Goal: Information Seeking & Learning: Learn about a topic

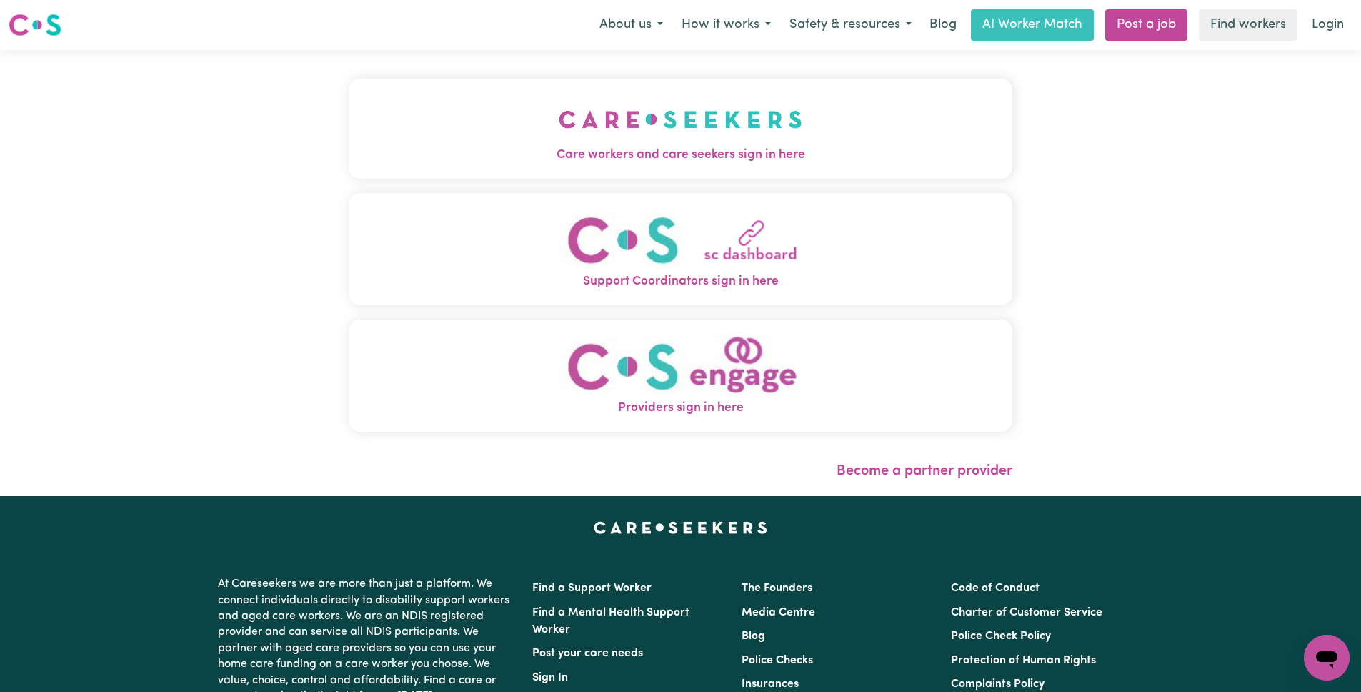
click at [752, 143] on img "Care workers and care seekers sign in here" at bounding box center [681, 119] width 244 height 53
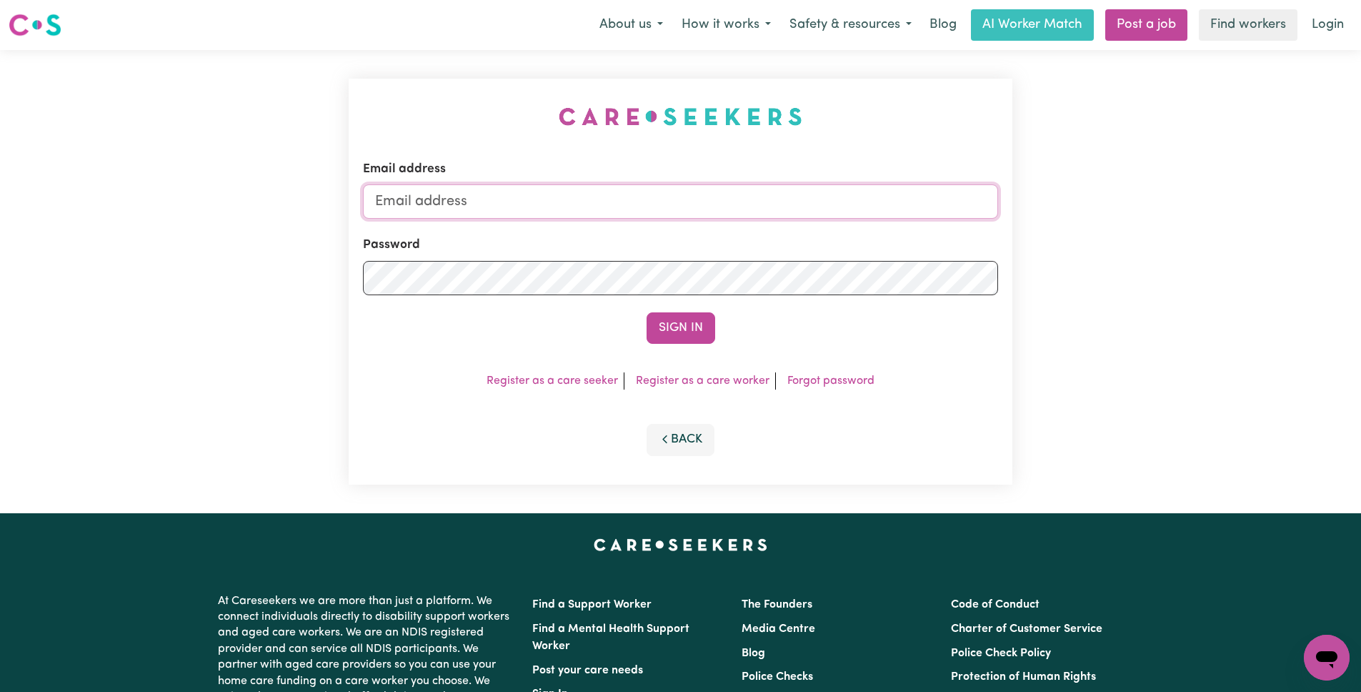
type input "[EMAIL_ADDRESS][DOMAIN_NAME]"
click at [698, 324] on button "Sign In" at bounding box center [681, 327] width 69 height 31
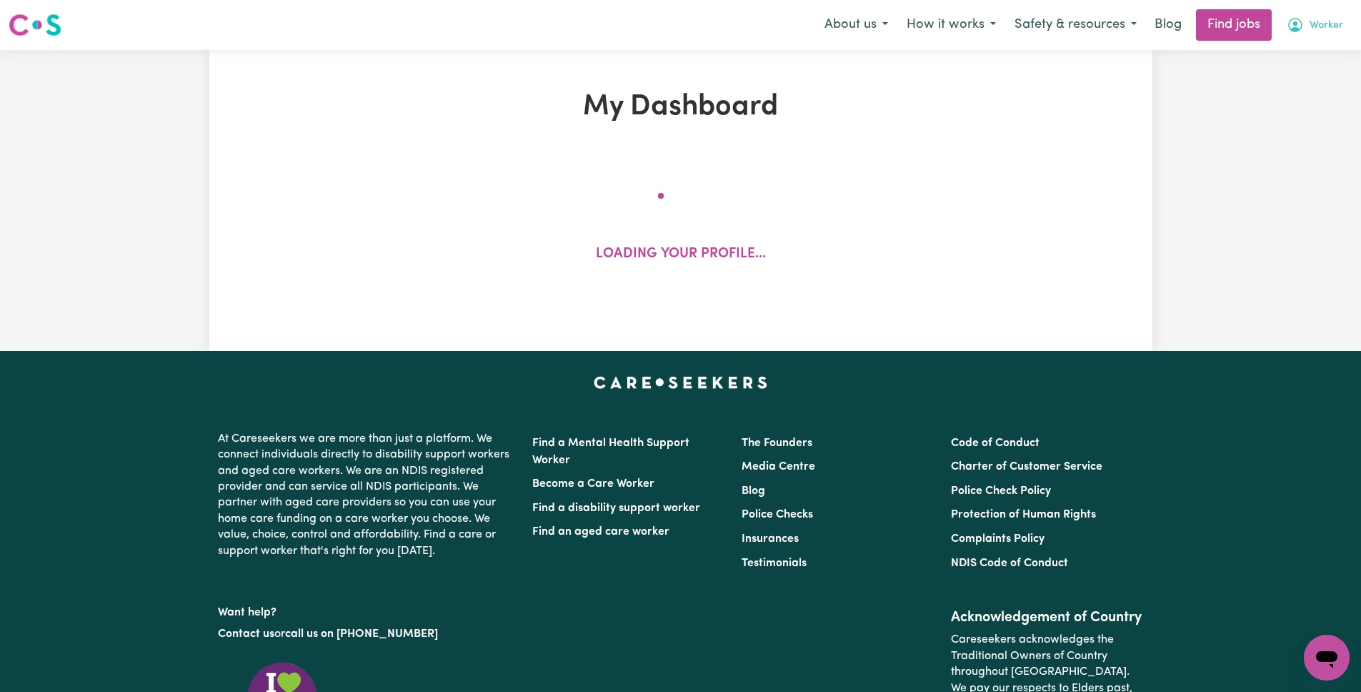
click at [1308, 29] on button "Worker" at bounding box center [1314, 25] width 75 height 30
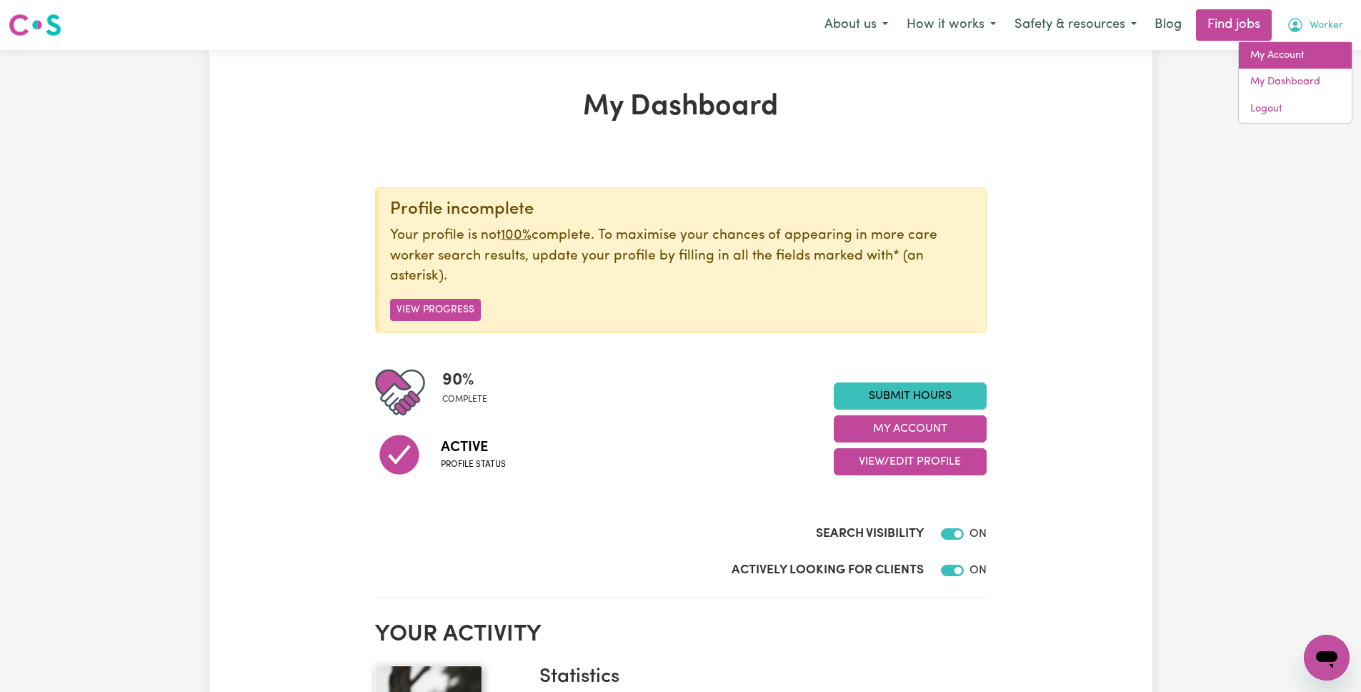
click at [1284, 56] on link "My Account" at bounding box center [1295, 55] width 113 height 27
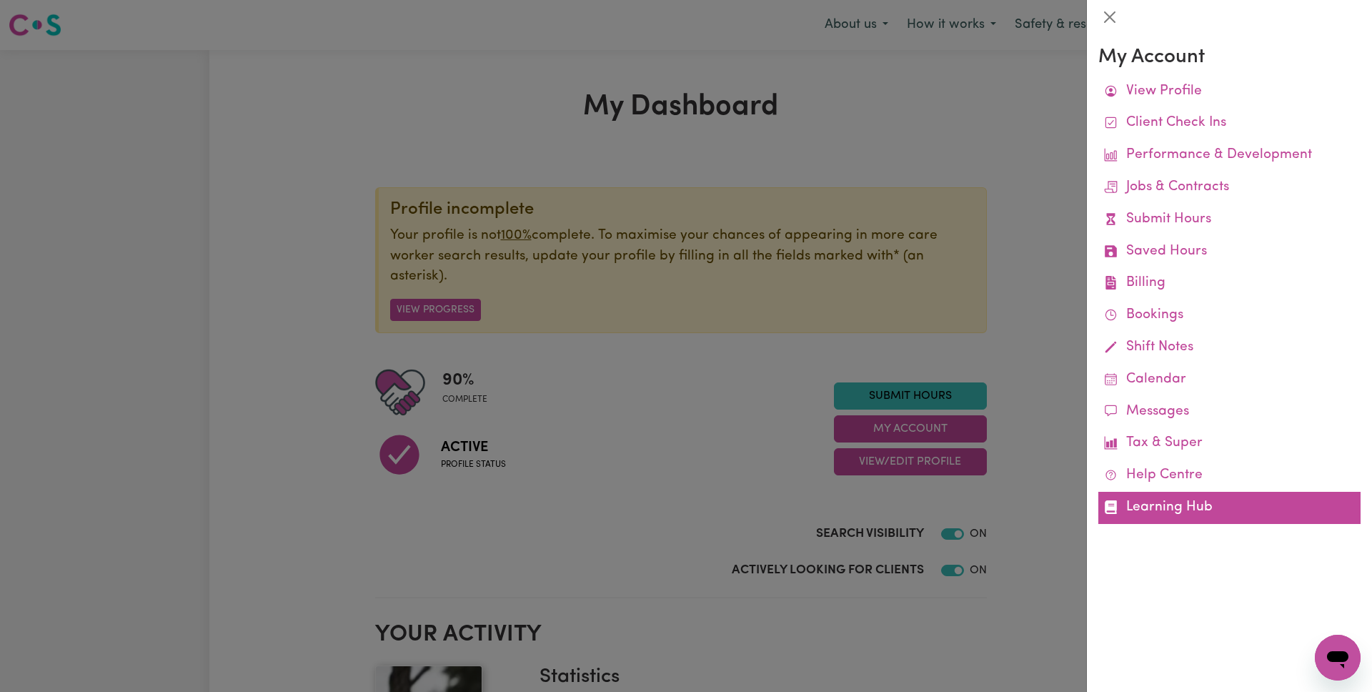
click at [1169, 510] on link "Learning Hub" at bounding box center [1229, 507] width 262 height 32
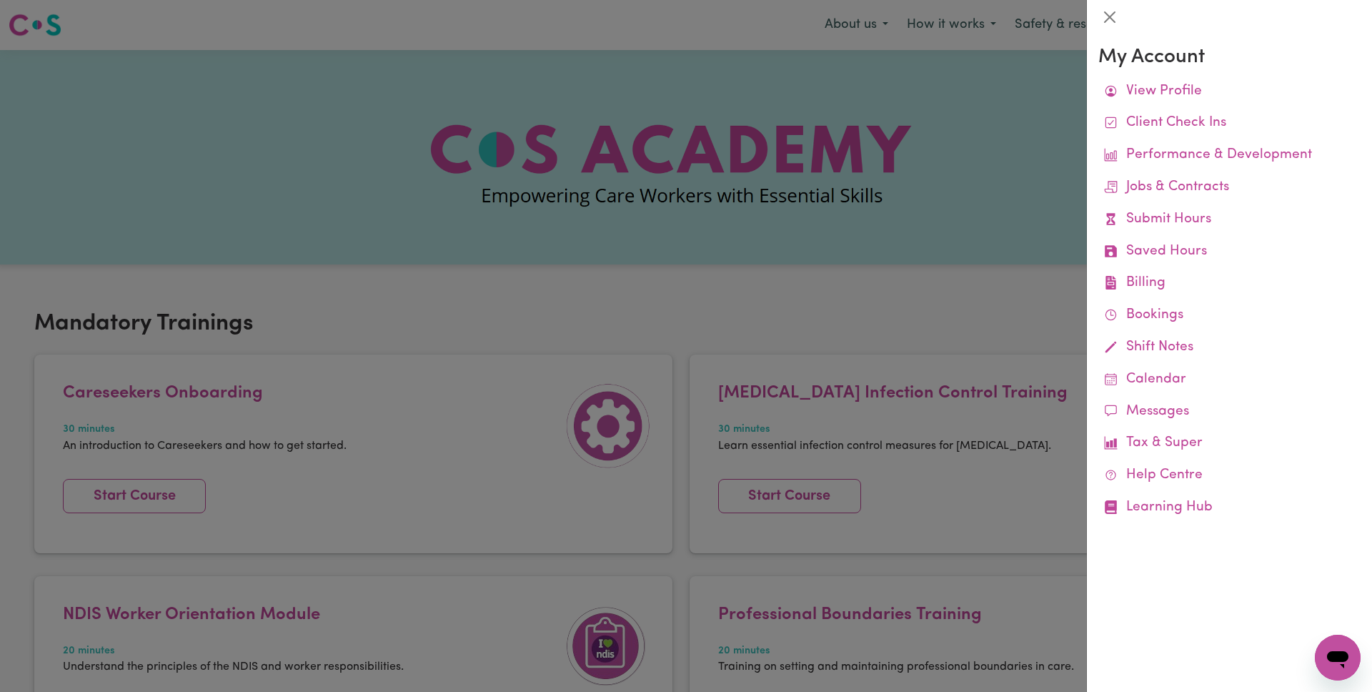
click at [832, 284] on div at bounding box center [686, 346] width 1372 height 692
